Goal: Task Accomplishment & Management: Use online tool/utility

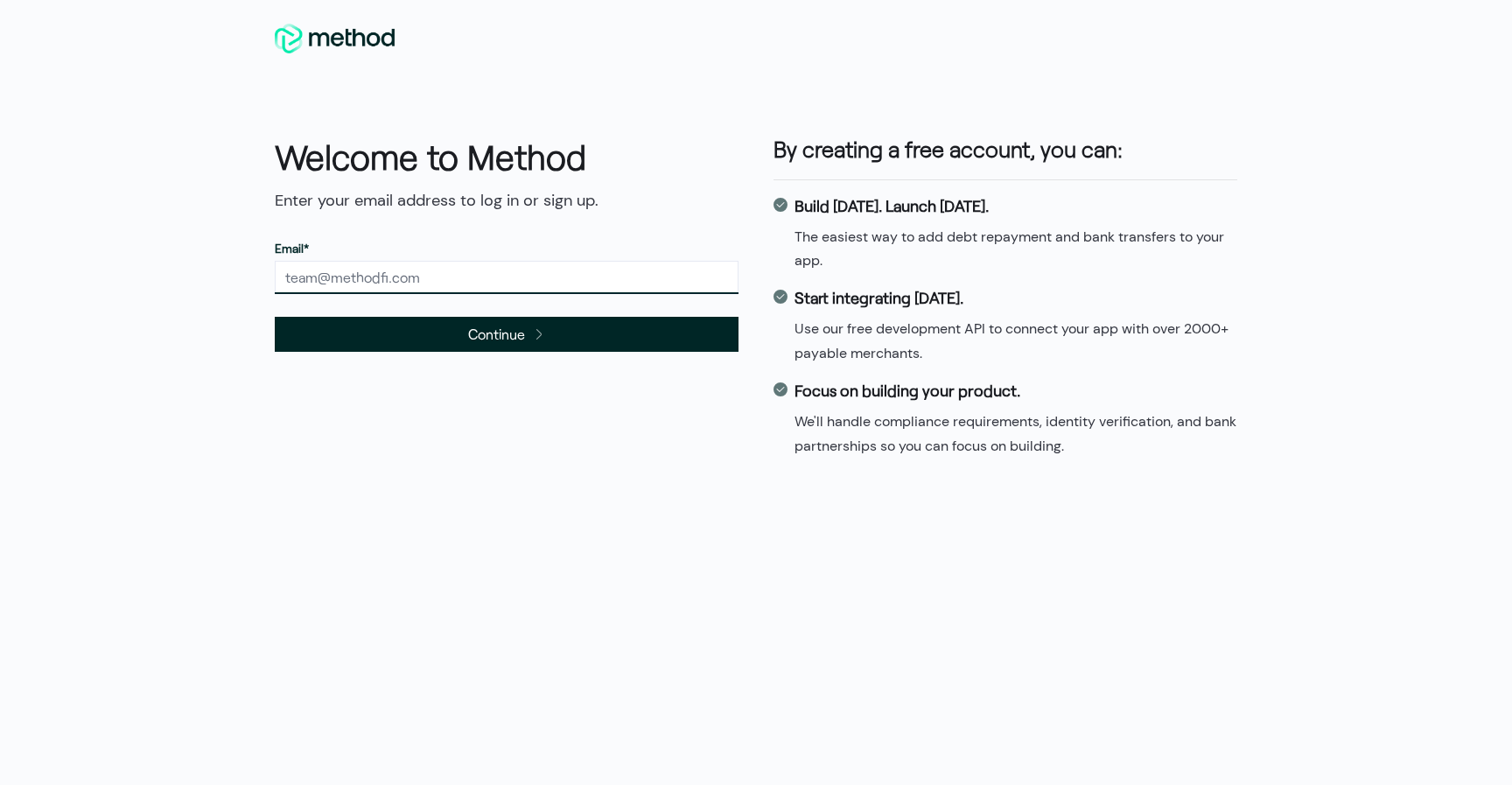
click at [609, 262] on input "text" at bounding box center [507, 278] width 463 height 34
type input "[EMAIL_ADDRESS][DOMAIN_NAME]"
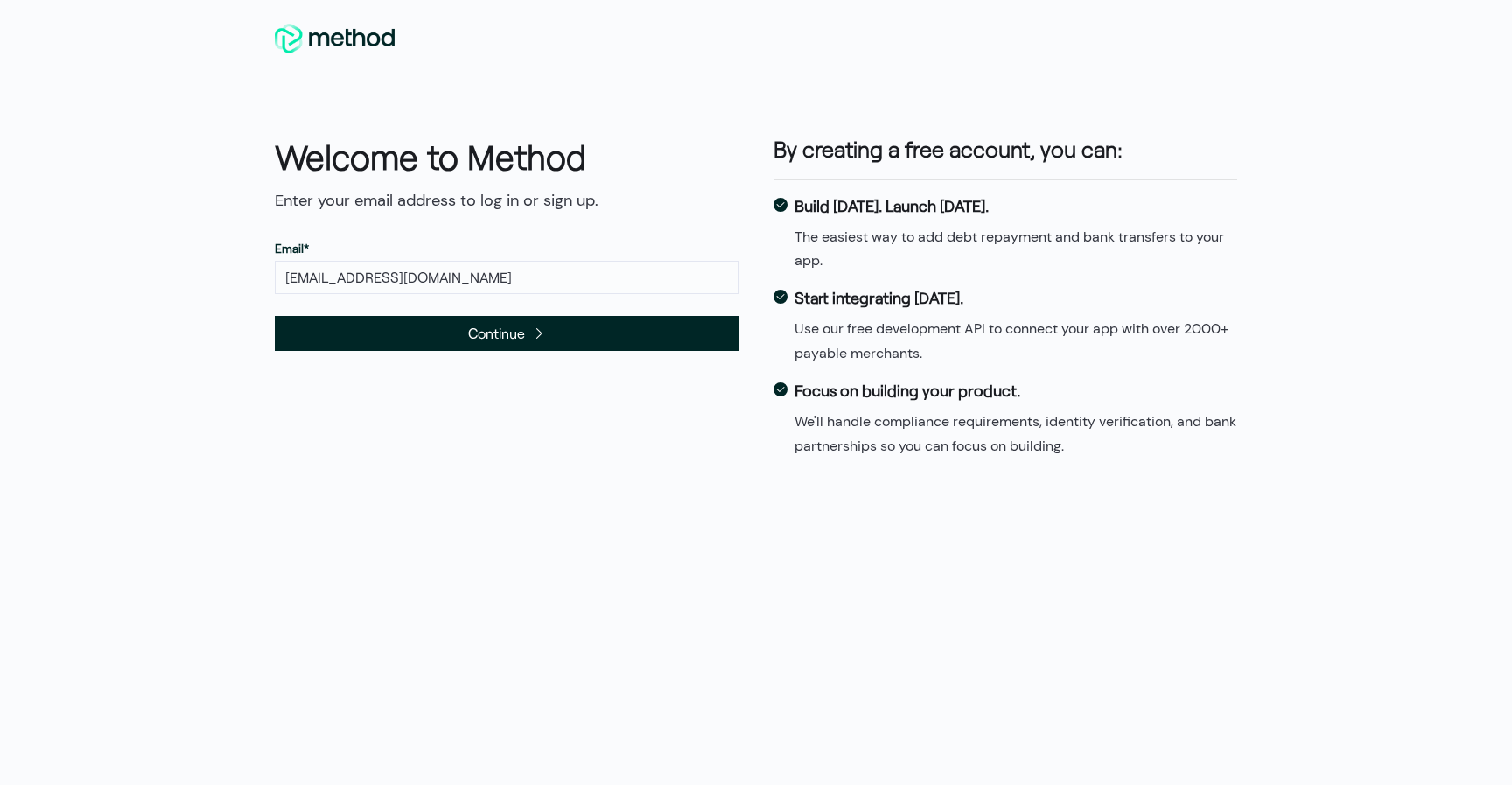
click at [503, 344] on span "Continue" at bounding box center [496, 332] width 57 height 24
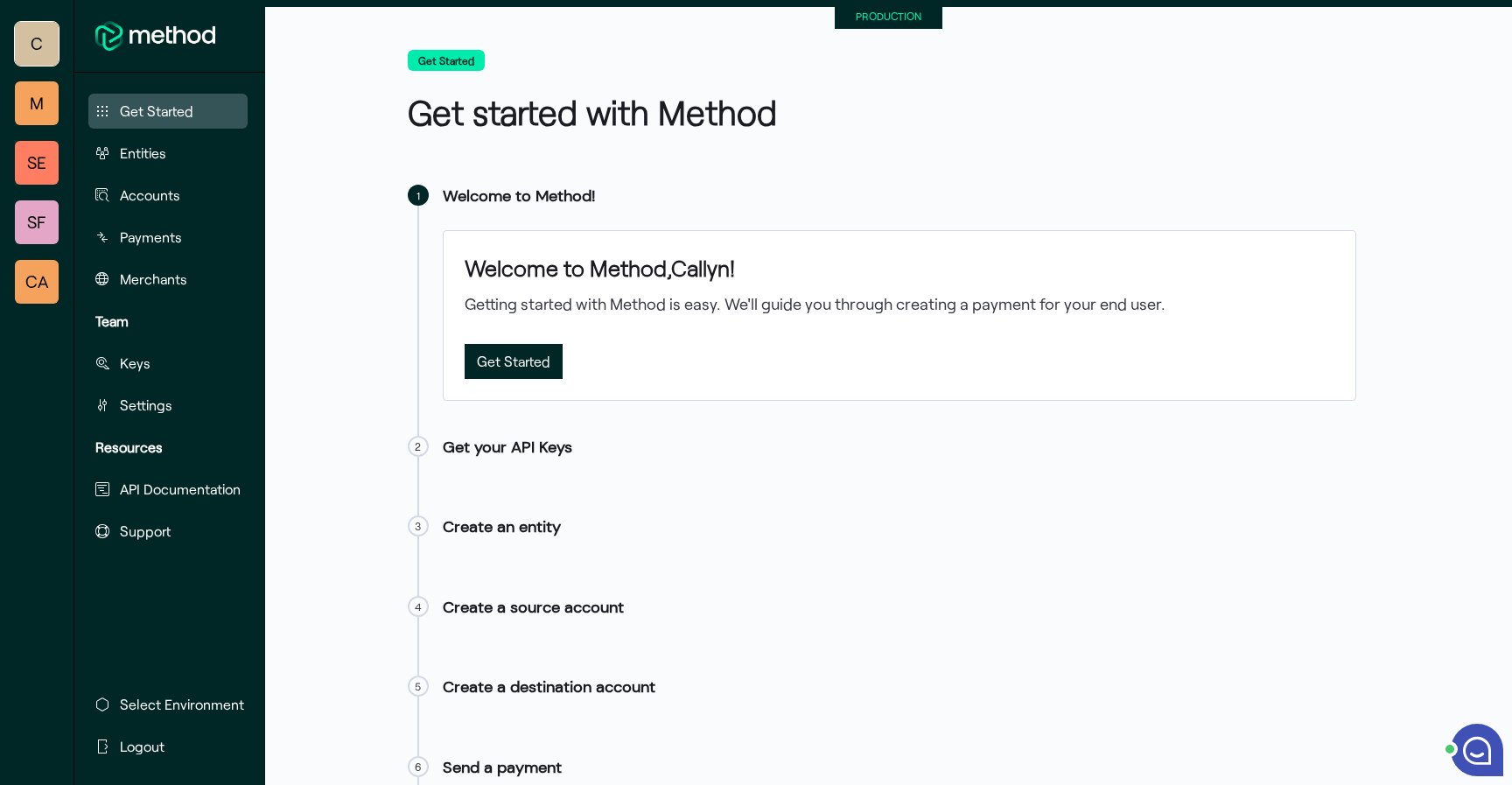
click at [34, 173] on span "SE" at bounding box center [37, 163] width 19 height 35
click at [177, 226] on span "Payments" at bounding box center [151, 237] width 62 height 21
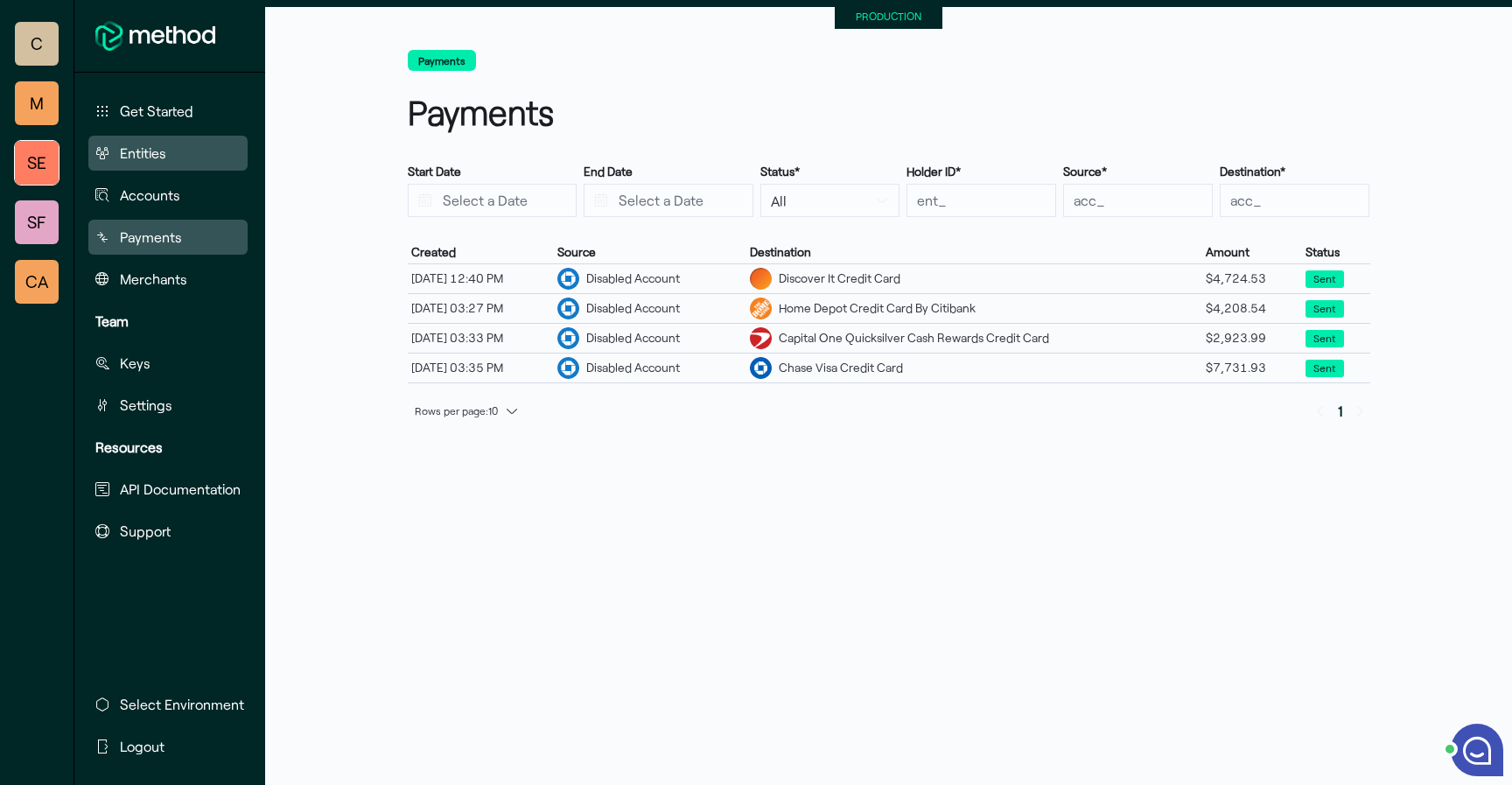
click at [174, 153] on button "Entities" at bounding box center [168, 153] width 159 height 35
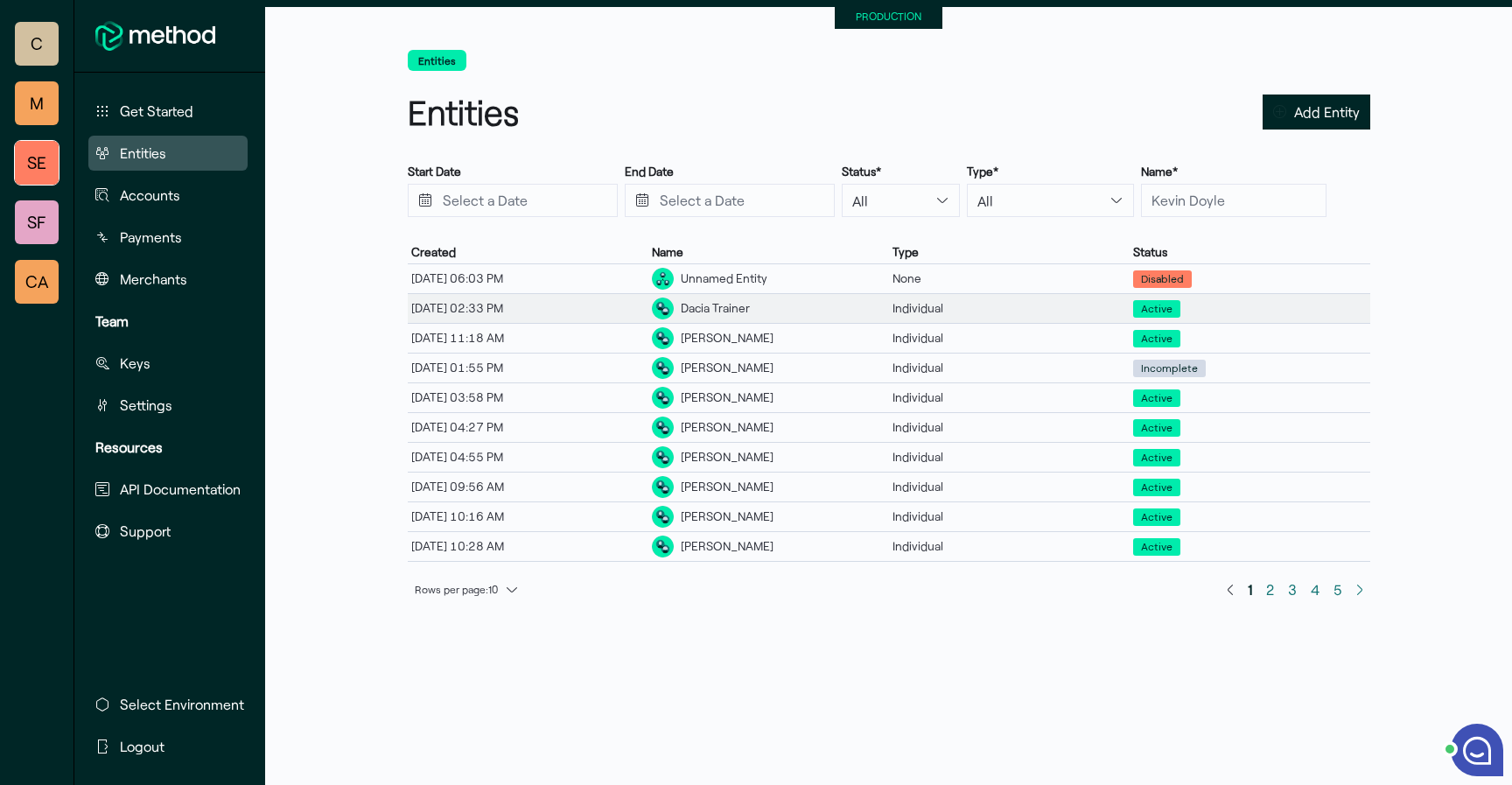
click at [749, 303] on div "Dacia Trainer" at bounding box center [768, 308] width 241 height 29
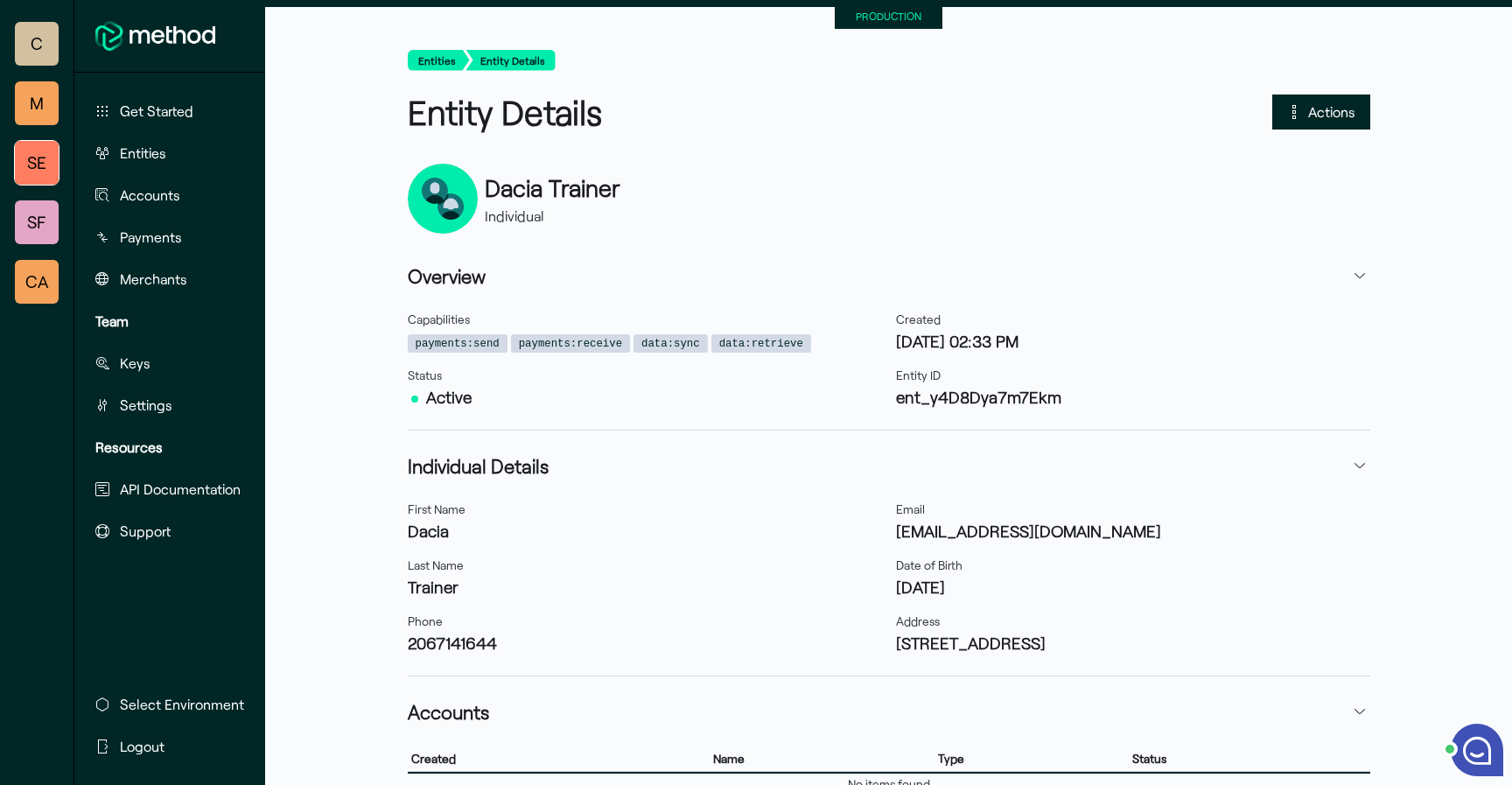
scroll to position [125, 0]
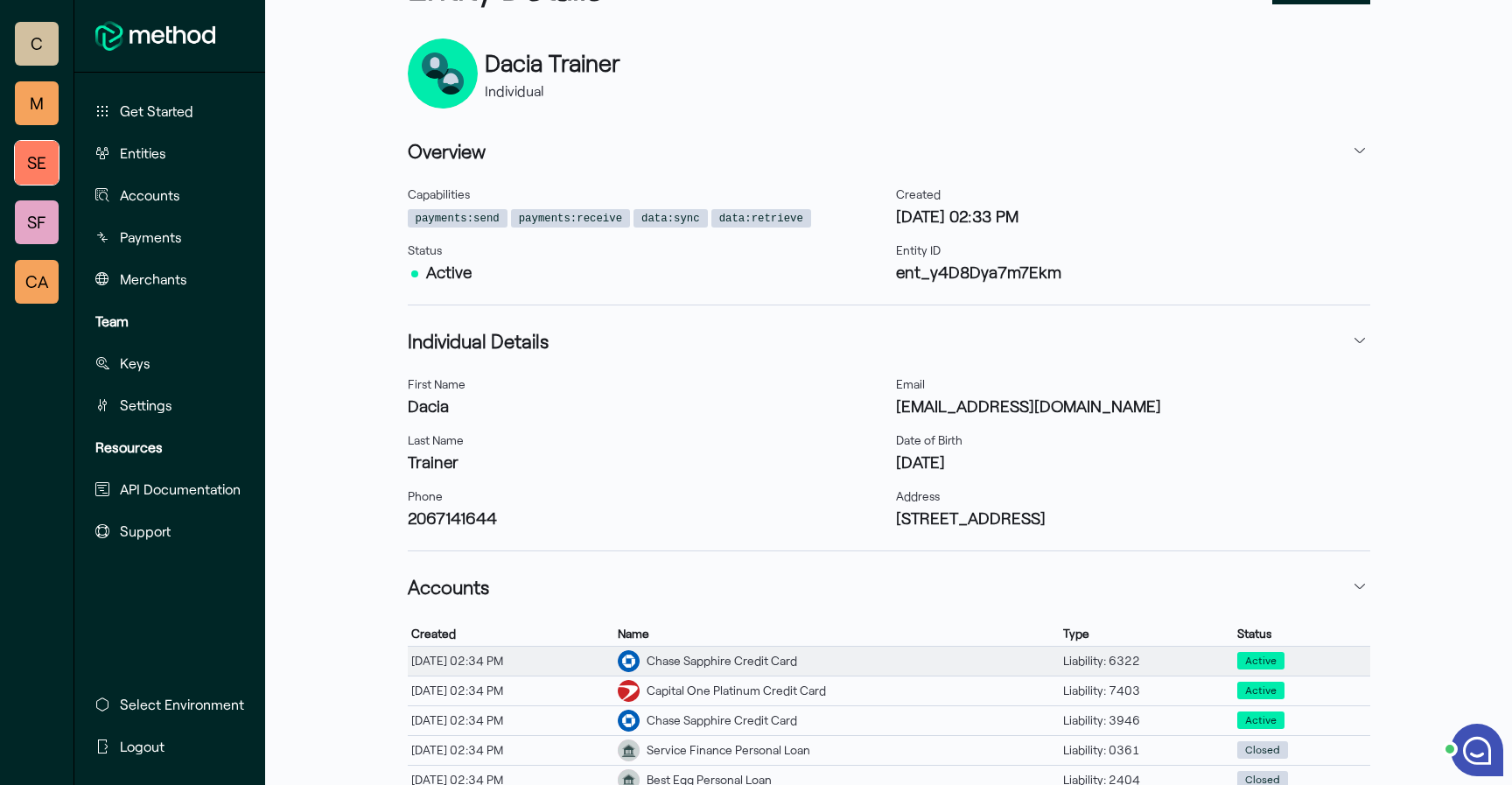
click at [561, 656] on div "02/07/25, 02:34 PM" at bounding box center [511, 660] width 207 height 23
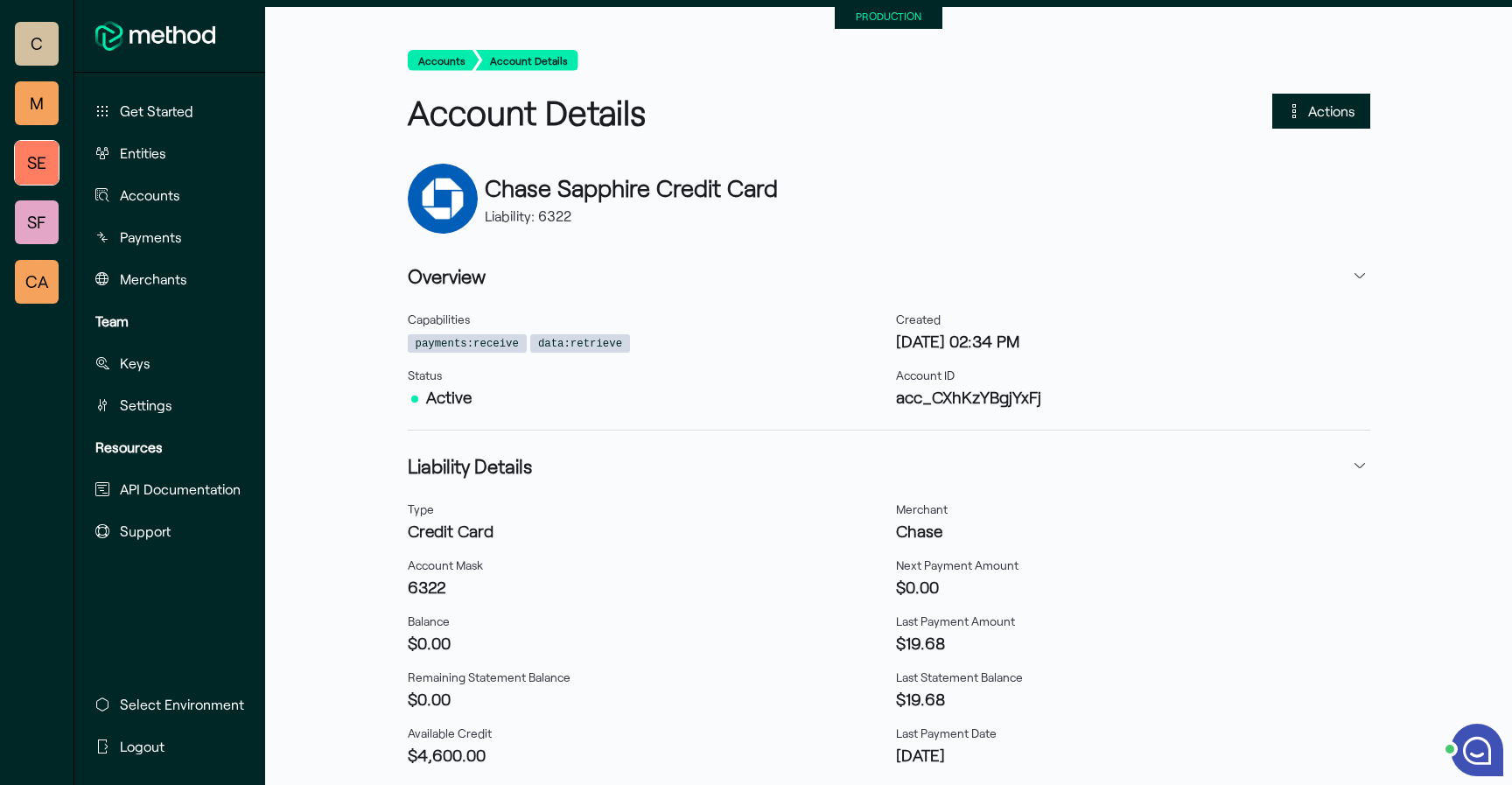
click at [1322, 123] on span "Actions" at bounding box center [1331, 111] width 47 height 24
click at [1322, 201] on span "Create payment" at bounding box center [1393, 202] width 182 height 17
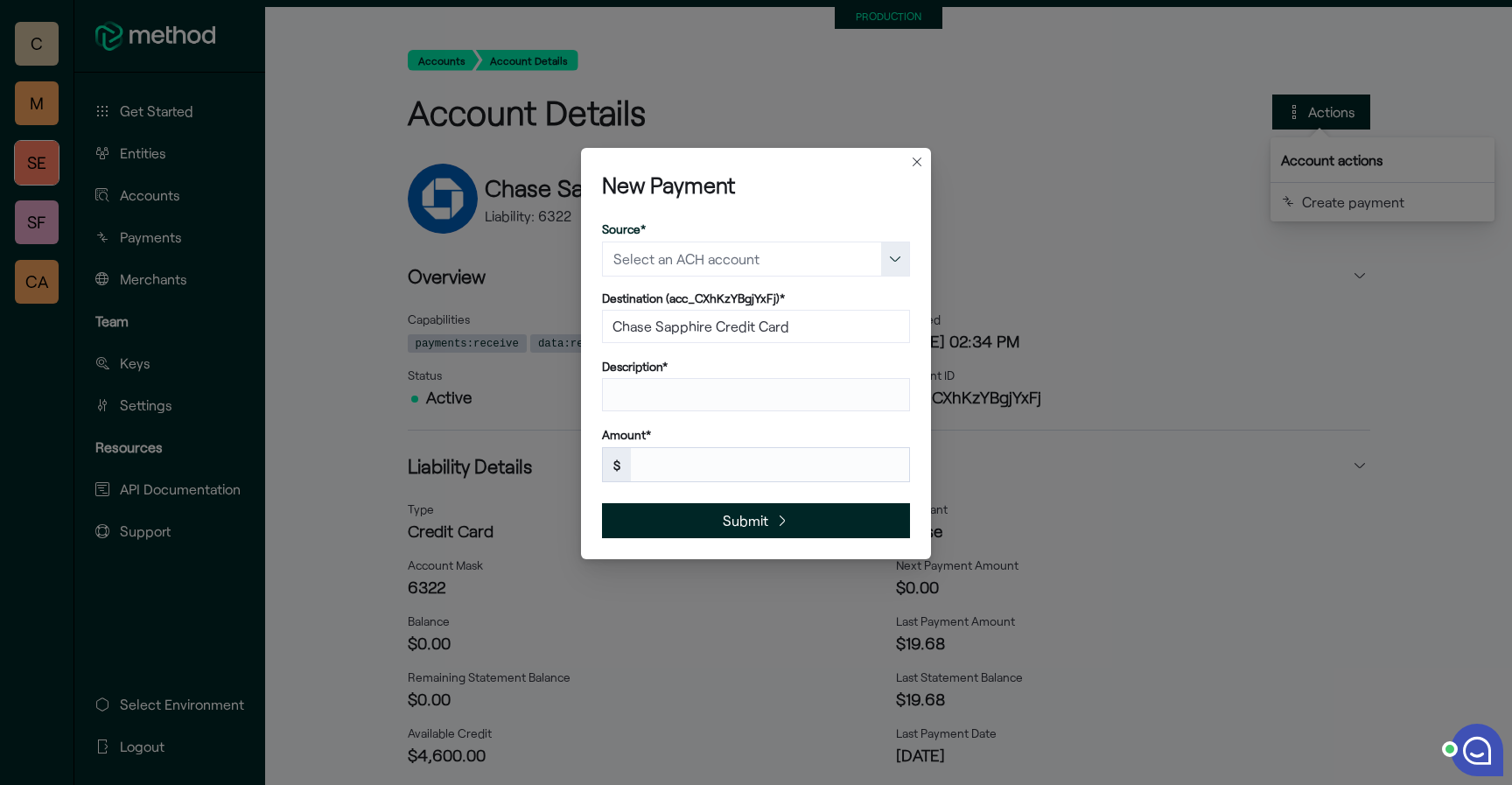
click at [714, 256] on input "text" at bounding box center [742, 259] width 279 height 34
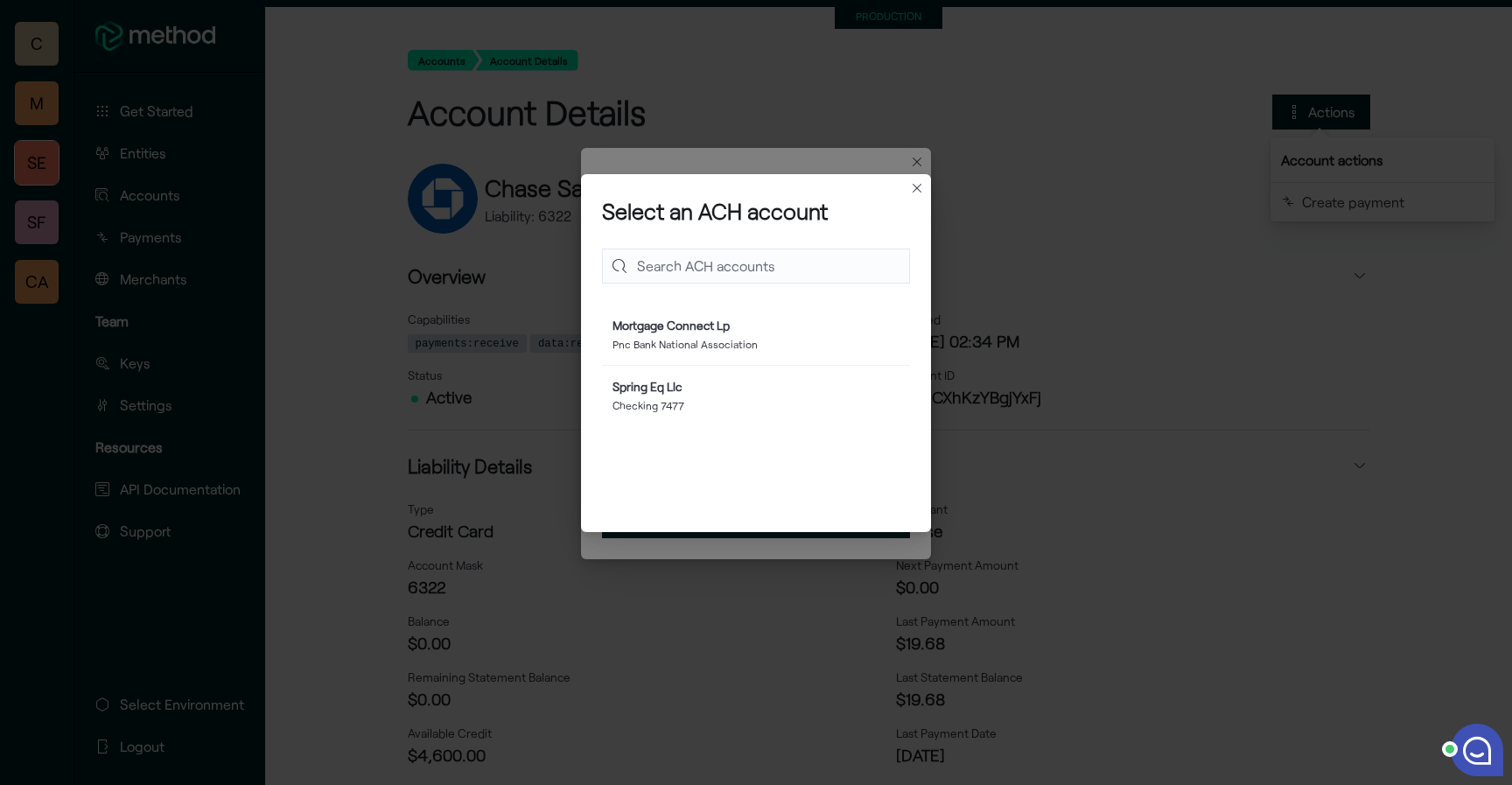
scroll to position [123, 308]
click at [737, 416] on span "Spring Eq Llc Checking 7477" at bounding box center [756, 396] width 308 height 61
click at [639, 390] on strong "Spring Eq Llc" at bounding box center [647, 385] width 69 height 15
type input "Checking 7477"
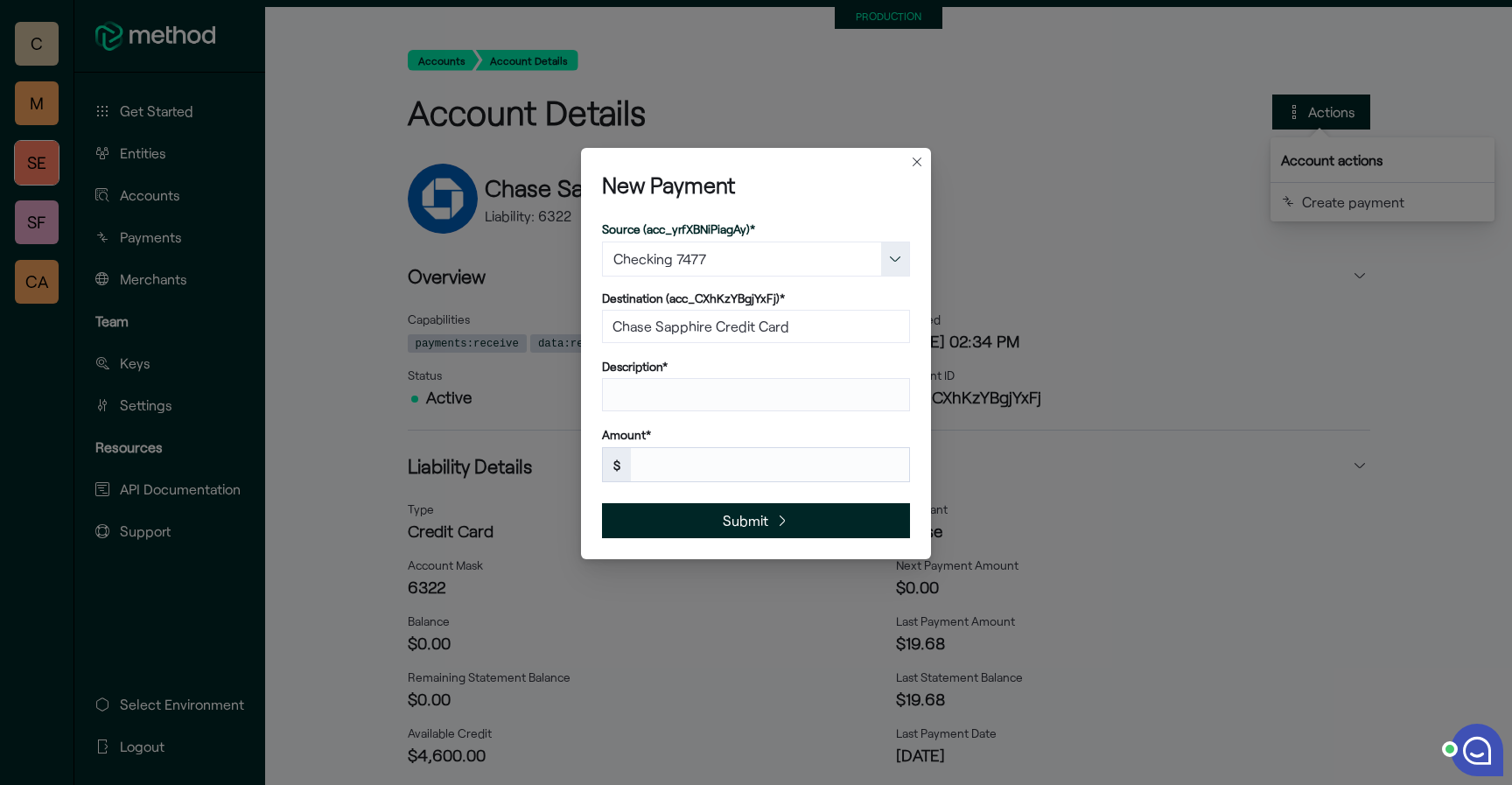
click at [796, 255] on input "Checking 7477" at bounding box center [742, 259] width 279 height 34
